Goal: Find specific page/section: Find specific page/section

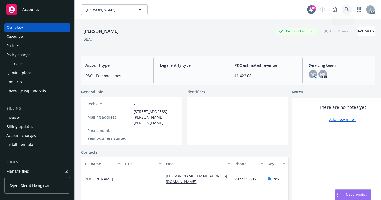
click at [346, 9] on link at bounding box center [347, 9] width 11 height 11
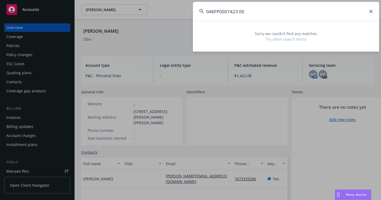
drag, startPoint x: 281, startPoint y: 7, endPoint x: 160, endPoint y: 9, distance: 121.3
click at [160, 9] on div "04KFP0007423 00 Sorry we couldn’t find any matches Try other search terms" at bounding box center [190, 100] width 381 height 200
paste input "EA4785936"
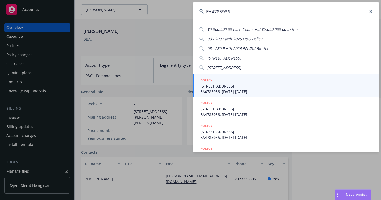
type input "EA4785936"
click at [214, 87] on span "[STREET_ADDRESS]" at bounding box center [286, 86] width 172 height 6
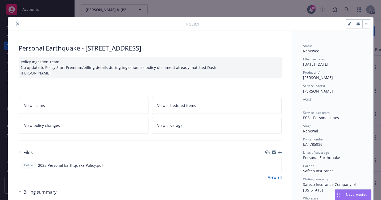
click at [16, 24] on icon "close" at bounding box center [17, 23] width 3 height 3
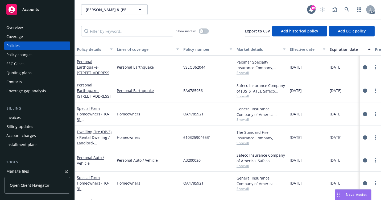
click at [21, 27] on div "Overview" at bounding box center [14, 27] width 16 height 9
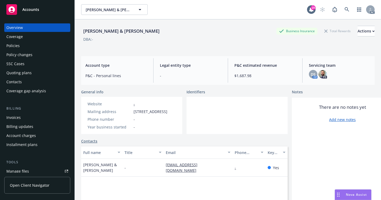
click at [18, 45] on div "Policies" at bounding box center [12, 45] width 13 height 9
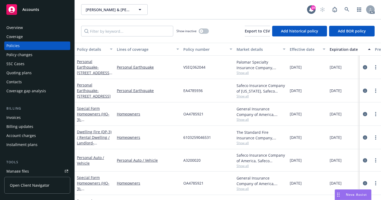
click at [27, 27] on div "Overview" at bounding box center [37, 27] width 62 height 9
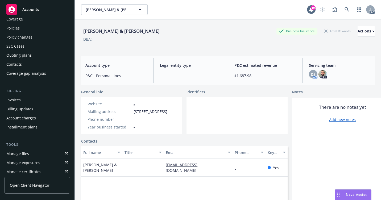
scroll to position [27, 0]
